Goal: Information Seeking & Learning: Learn about a topic

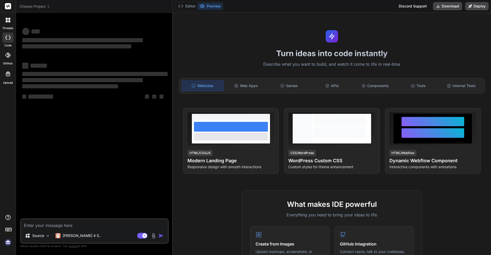
type textarea "x"
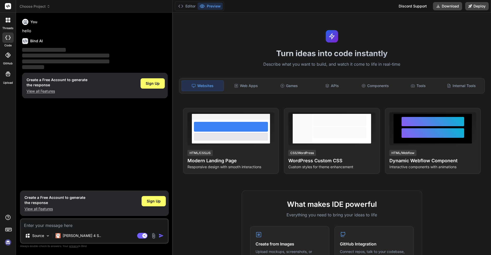
type textarea "H"
type textarea "x"
type textarea "Ho"
type textarea "x"
type textarea "How"
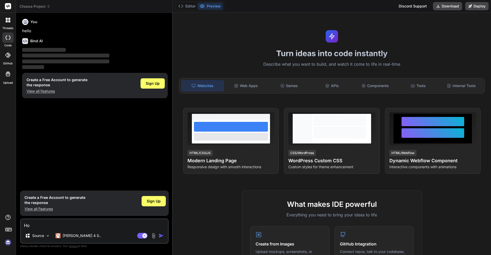
type textarea "x"
type textarea "Ho"
type textarea "x"
type textarea "H"
type textarea "x"
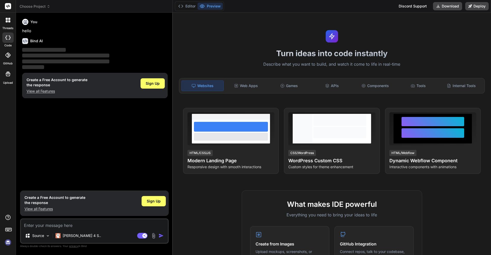
type textarea "x"
type textarea "H"
type textarea "x"
type textarea "Ho"
type textarea "x"
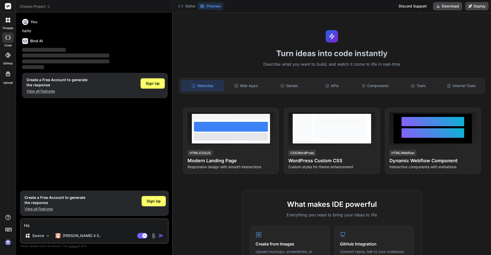
type textarea "How"
type textarea "x"
type textarea "How"
type textarea "x"
type textarea "How t"
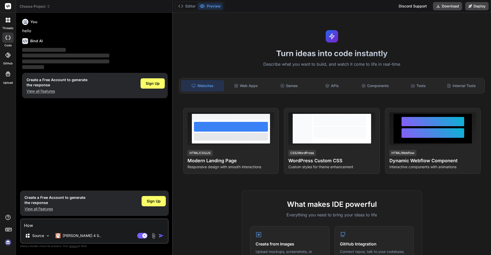
type textarea "x"
type textarea "How to"
type textarea "x"
type textarea "How to"
type textarea "x"
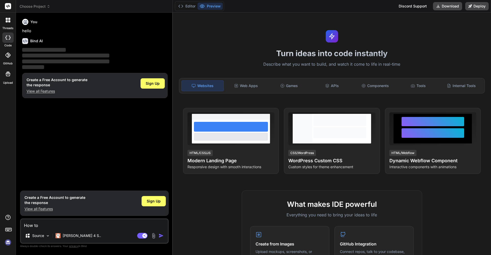
type textarea "How to i"
type textarea "x"
type textarea "How to im"
type textarea "x"
type textarea "How to imp"
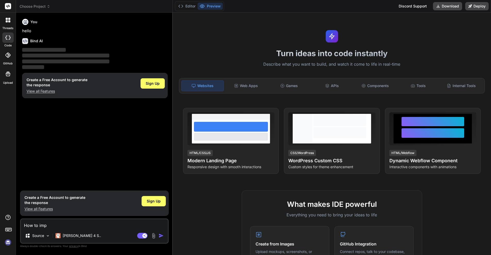
type textarea "x"
type textarea "How to impo"
type textarea "x"
type textarea "How to imp"
type textarea "x"
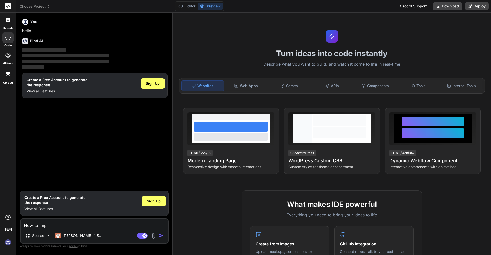
type textarea "How to impr"
type textarea "x"
type textarea "How to impro"
type textarea "x"
type textarea "How to improv"
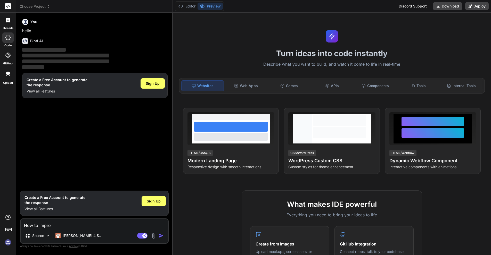
type textarea "x"
type textarea "How to improve"
type textarea "x"
type textarea "How to improve"
type textarea "x"
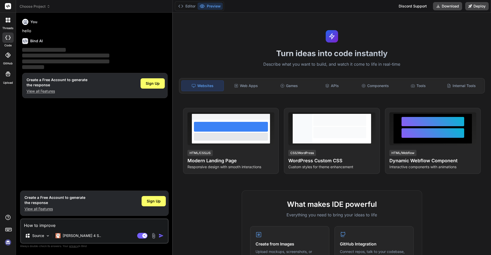
type textarea "How to improve P"
type textarea "x"
type textarea "How to improve"
type textarea "x"
type textarea "How to improve P"
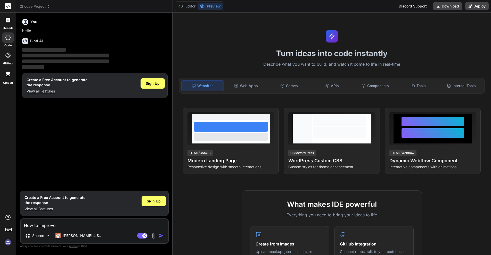
type textarea "x"
type textarea "How to improve Po"
type textarea "x"
type textarea "How to improve Pos"
type textarea "x"
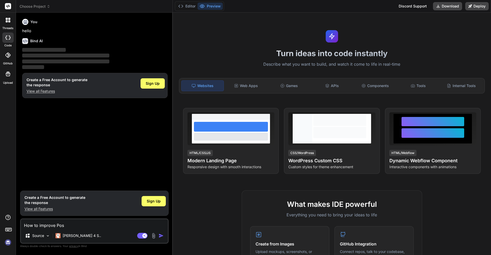
type textarea "How to improve Post"
type textarea "x"
type textarea "How to improve Postg"
type textarea "x"
type textarea "How to improve Postgr"
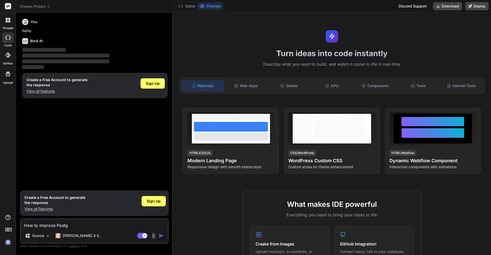
type textarea "x"
type textarea "How to improve Postgre"
type textarea "x"
type textarea "How to improve Postgres"
type textarea "x"
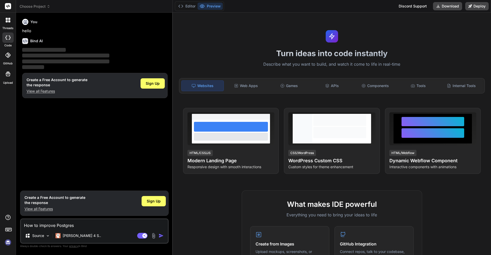
type textarea "How to improve Postgresq"
type textarea "x"
type textarea "How to improve Postgres"
type textarea "x"
type textarea "How to improve Postgre"
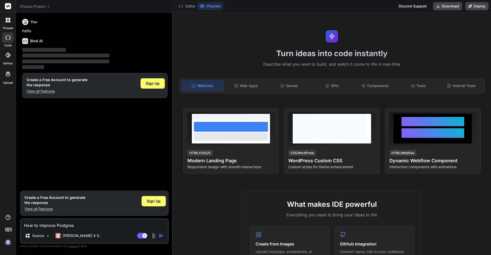
type textarea "x"
type textarea "How to improve PostgreS"
type textarea "x"
type textarea "How to improve PostgreSQ"
type textarea "x"
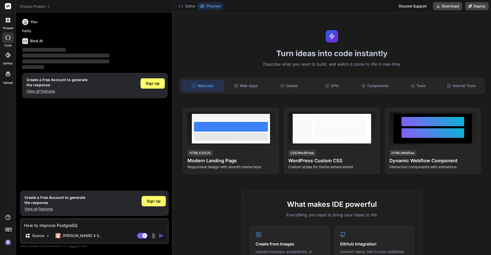
type textarea "How to improve PostgreSQL"
type textarea "x"
type textarea "How to improve PostgreSQL"
type textarea "x"
type textarea "How to improve PostgreSQL й"
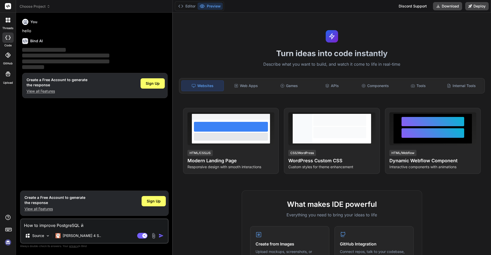
type textarea "x"
type textarea "How to improve PostgreSQL"
type textarea "x"
type textarea "How to improve PostgreSQL q"
type textarea "x"
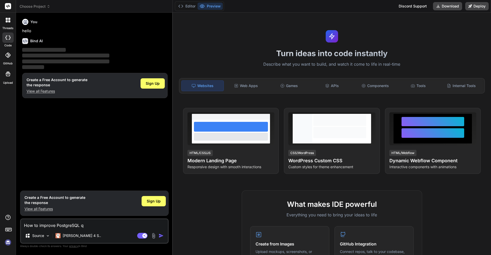
type textarea "How to improve PostgreSQL qu"
type textarea "x"
type textarea "How to improve PostgreSQL que"
type textarea "x"
type textarea "How to improve PostgreSQL quer"
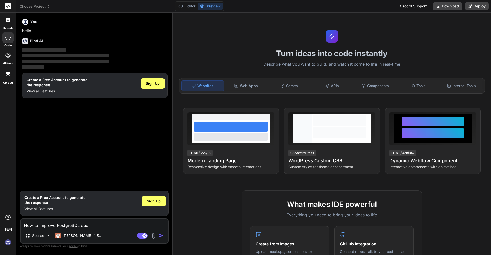
type textarea "x"
type textarea "How to improve PostgreSQL query"
type textarea "x"
type textarea "How to improve PostgreSQL query&"
type textarea "x"
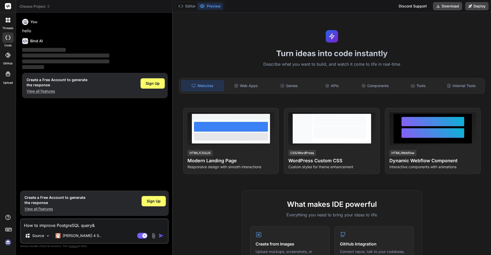
type textarea "How to improve PostgreSQL query"
type textarea "x"
type textarea "How to improve PostgreSQL query?"
type textarea "x"
type textarea "How to improve PostgreSQL query?"
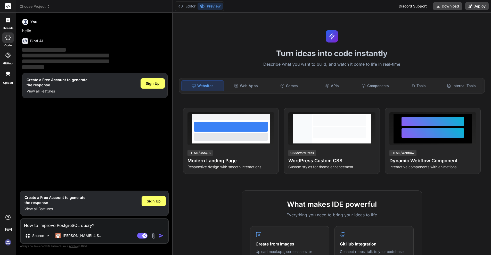
click at [162, 235] on img "button" at bounding box center [161, 235] width 5 height 5
click at [161, 238] on img "button" at bounding box center [161, 235] width 5 height 5
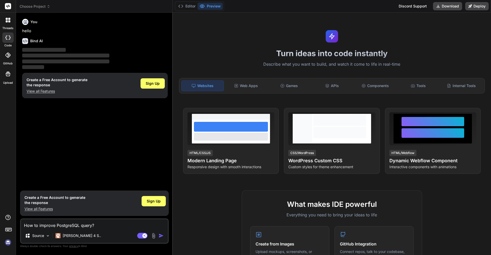
click at [161, 238] on img "button" at bounding box center [161, 235] width 5 height 5
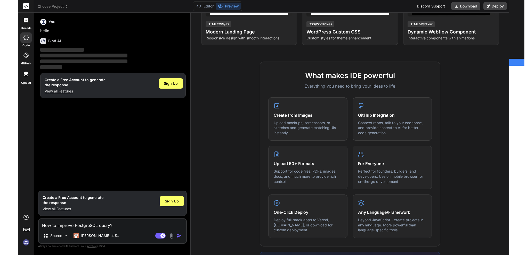
scroll to position [155, 0]
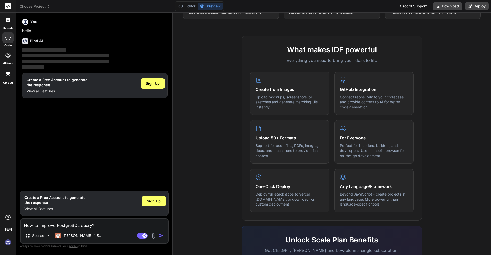
click at [159, 234] on img "button" at bounding box center [161, 235] width 5 height 5
click at [155, 203] on span "Sign Up" at bounding box center [154, 201] width 14 height 5
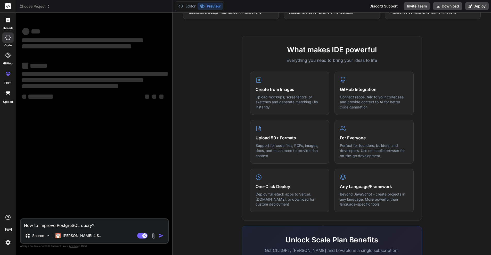
type textarea "x"
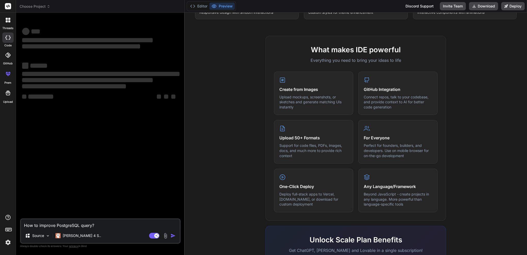
click at [111, 221] on textarea "How to improve PostgreSQL query?" at bounding box center [100, 223] width 159 height 9
type textarea "How to improve PostgreSQL query?"
type textarea "x"
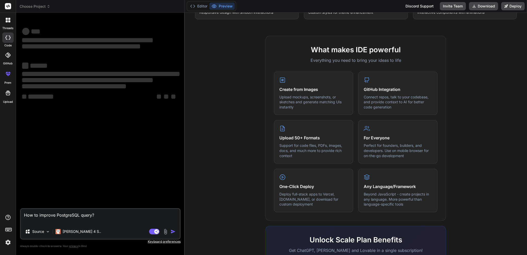
click at [120, 216] on textarea "How to improve PostgreSQL query?" at bounding box center [100, 216] width 159 height 15
click at [138, 216] on textarea "How to improve PostgreSQL query?" at bounding box center [100, 216] width 159 height 15
type textarea "How to improve PostgreSQL query?"
type textarea "x"
type textarea "How to improve PostgreSQL query?"
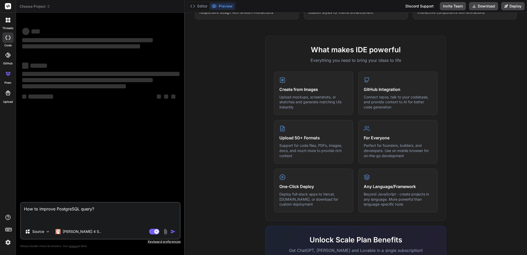
type textarea "x"
type textarea "How to improve PostgreSQL query?"
type textarea "x"
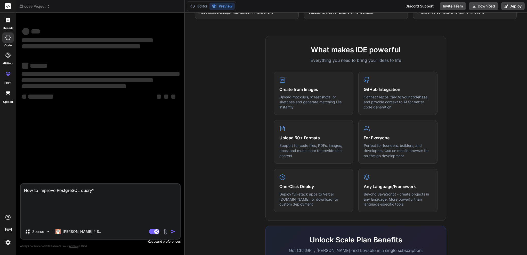
type textarea "How to improve PostgreSQL query?"
type textarea "x"
type textarea "How to improve PostgreSQL query?"
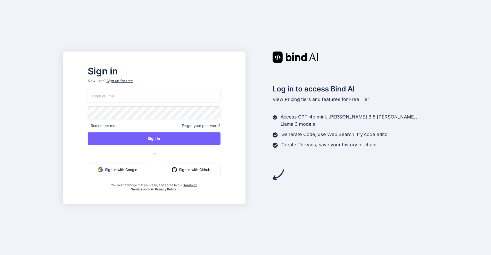
click at [147, 168] on button "Sign in with Google" at bounding box center [118, 170] width 60 height 12
click at [147, 169] on button "Sign in with Google" at bounding box center [118, 170] width 60 height 12
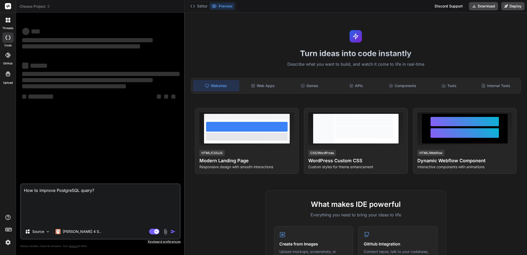
type textarea "x"
